Goal: Transaction & Acquisition: Subscribe to service/newsletter

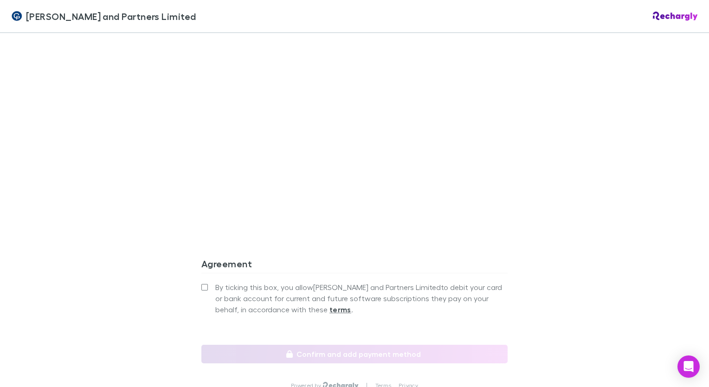
scroll to position [878, 0]
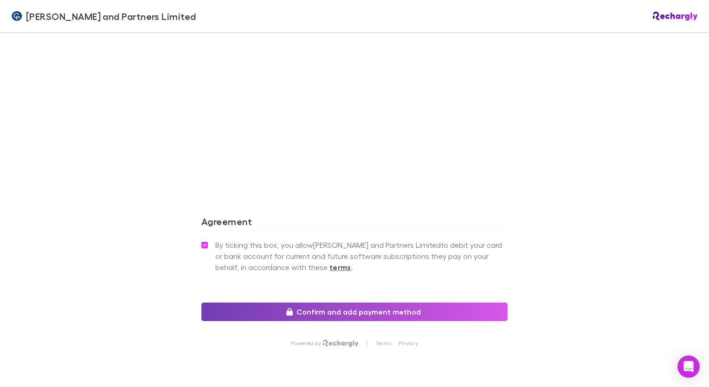
click at [322, 303] on button "Confirm and add payment method" at bounding box center [354, 312] width 306 height 19
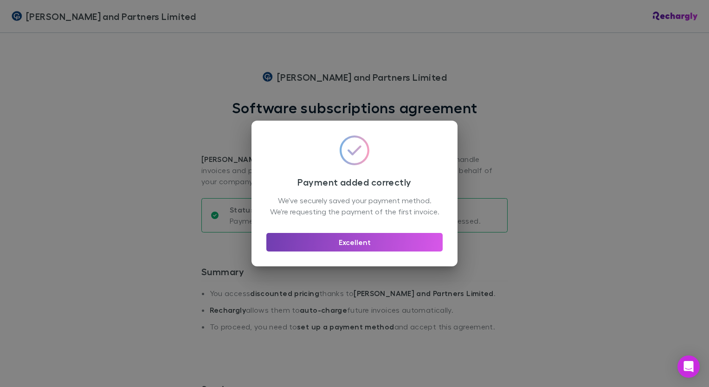
click at [367, 247] on button "Excellent" at bounding box center [354, 242] width 176 height 19
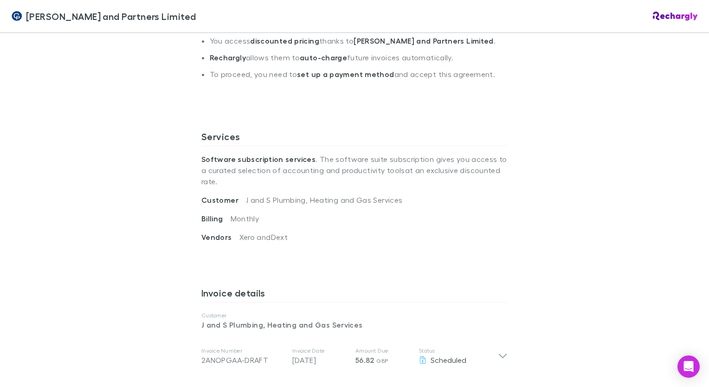
scroll to position [371, 0]
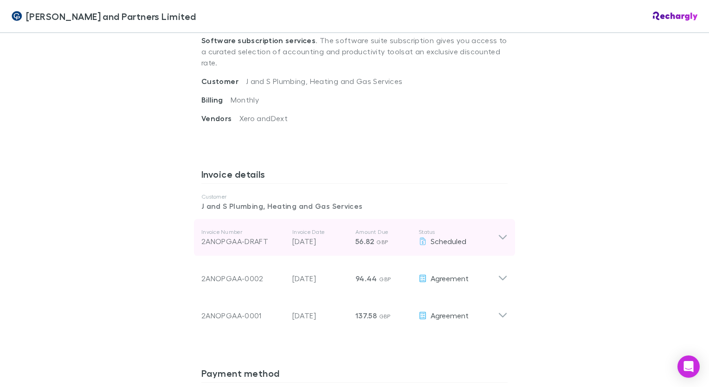
click at [498, 232] on icon at bounding box center [503, 237] width 10 height 11
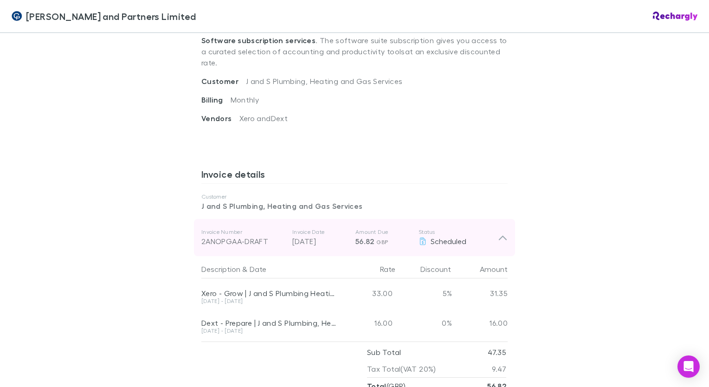
click at [499, 236] on icon at bounding box center [503, 238] width 8 height 5
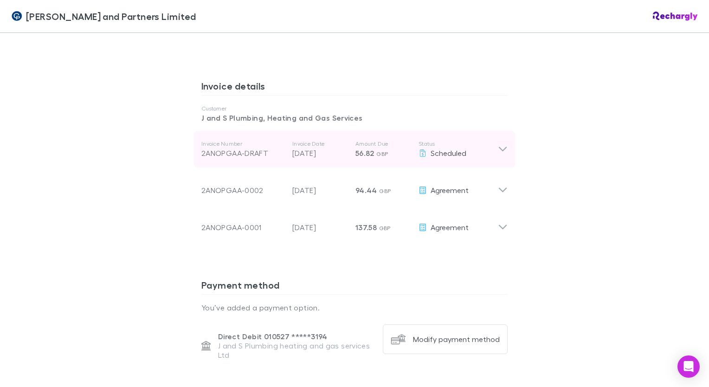
scroll to position [464, 0]
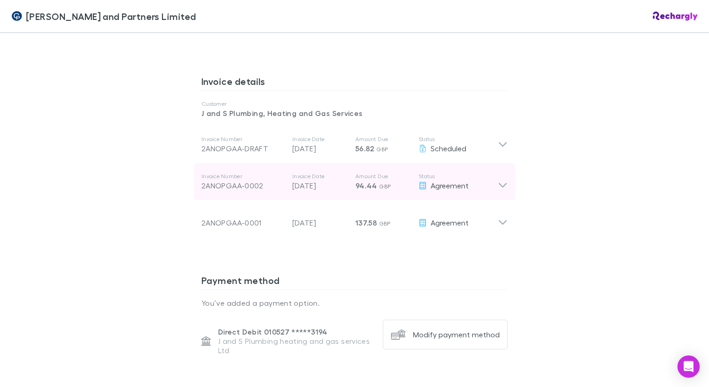
click at [500, 170] on div "Invoice Number 2ANOPGAA-0002 Invoice Date 30 Jul 2025 Amount Due 94.44 GBP Stat…" at bounding box center [354, 181] width 321 height 37
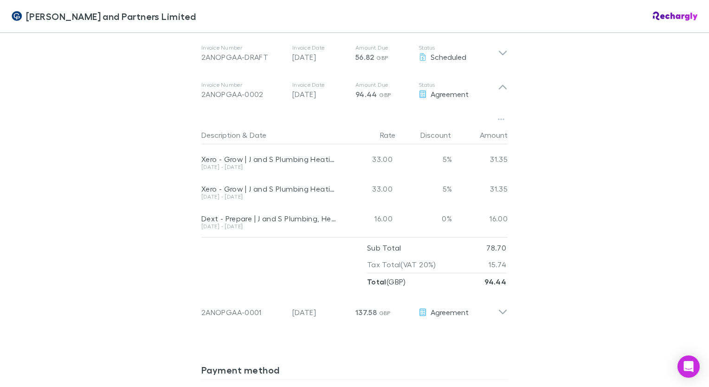
scroll to position [557, 0]
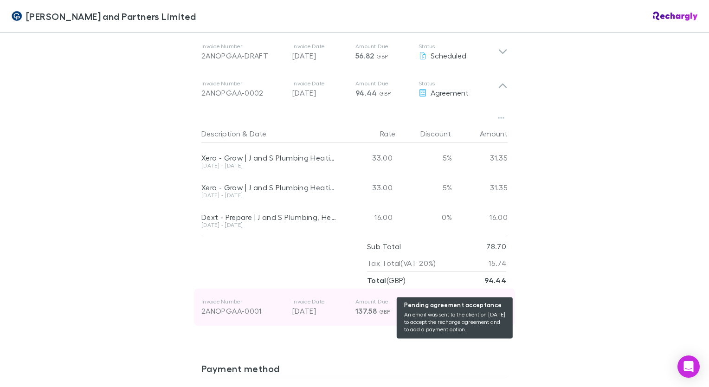
click at [465, 306] on span "Agreement" at bounding box center [450, 310] width 38 height 9
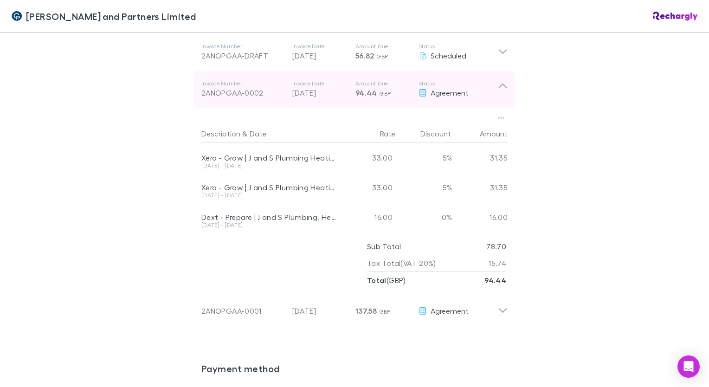
click at [499, 80] on icon at bounding box center [503, 89] width 10 height 19
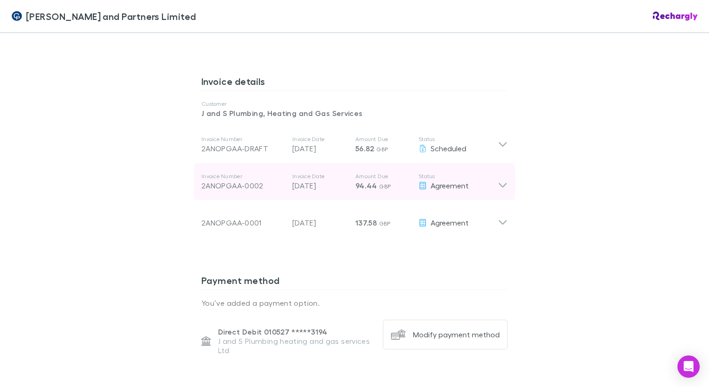
scroll to position [418, 0]
